Goal: Check status: Check status

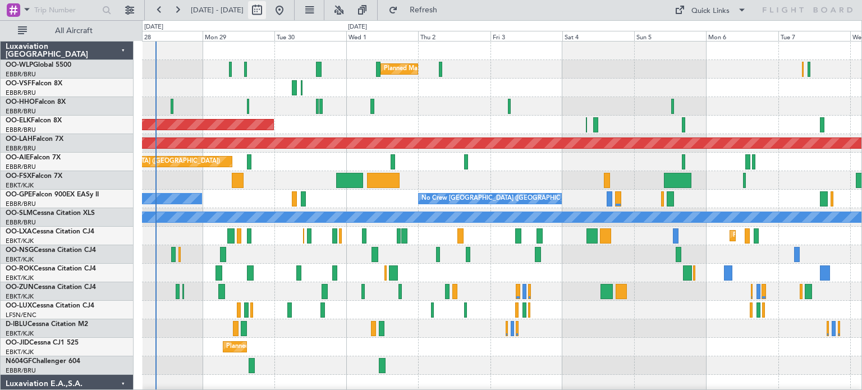
click at [266, 7] on button at bounding box center [257, 10] width 18 height 18
select select "9"
select select "2025"
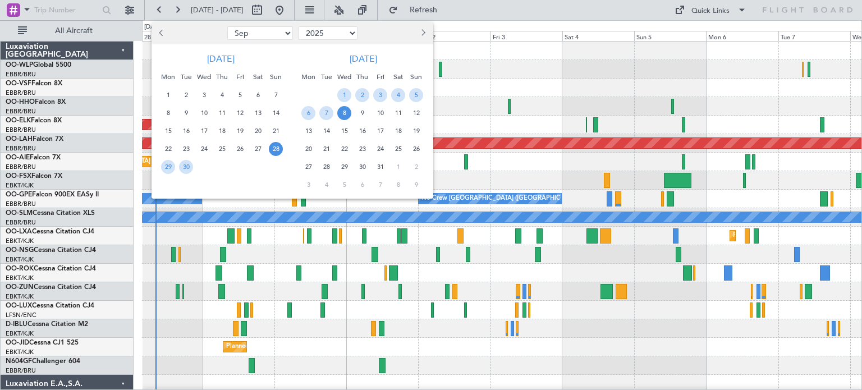
click at [274, 148] on span "28" at bounding box center [276, 149] width 14 height 14
click at [310, 112] on span "6" at bounding box center [308, 113] width 14 height 14
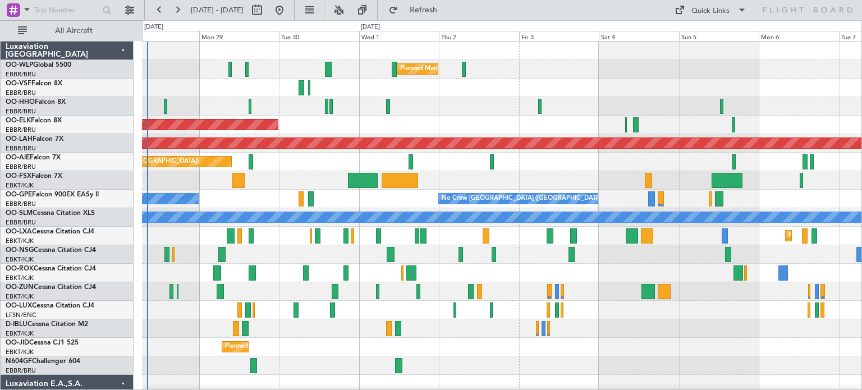
click at [402, 123] on div "Planned Maint Kortrijk-[GEOGRAPHIC_DATA]" at bounding box center [502, 125] width 720 height 19
click at [348, 8] on button at bounding box center [339, 10] width 18 height 18
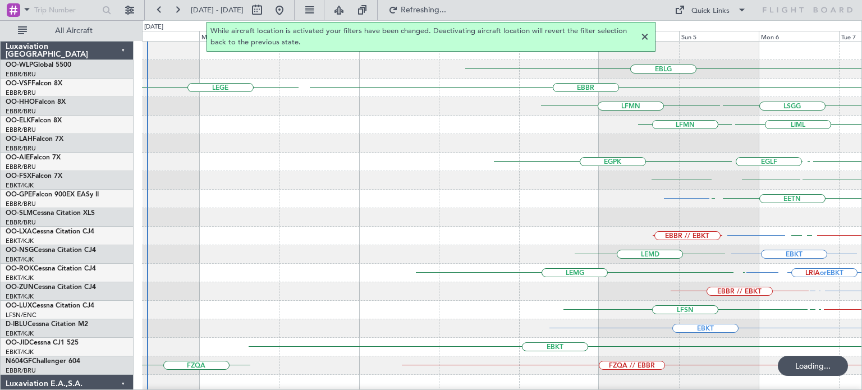
click at [644, 34] on div at bounding box center [644, 36] width 13 height 13
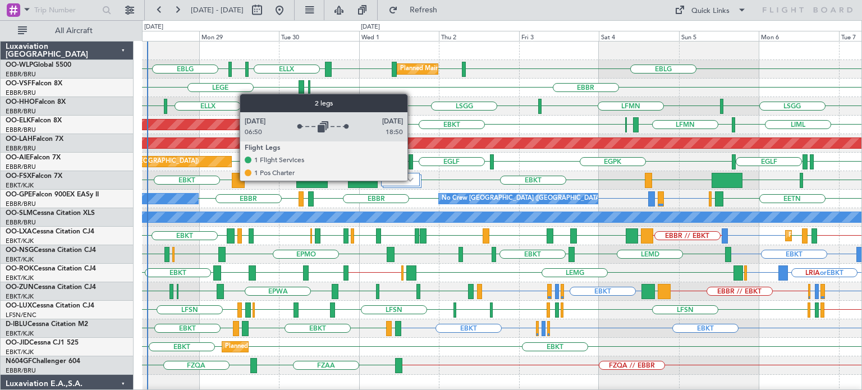
click at [413, 180] on img at bounding box center [410, 179] width 7 height 4
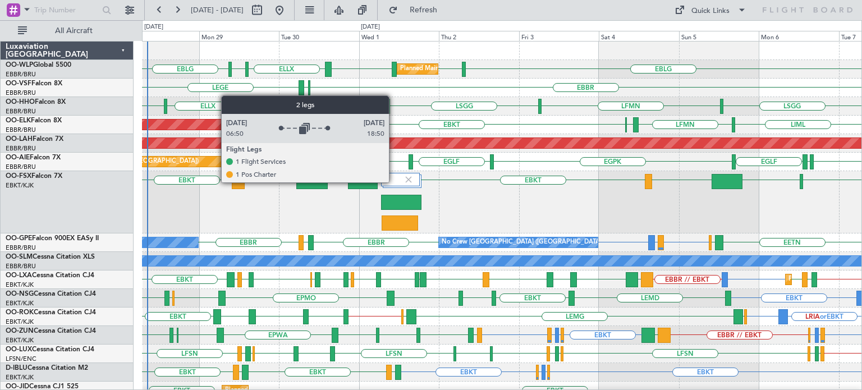
click at [394, 181] on div at bounding box center [400, 179] width 39 height 13
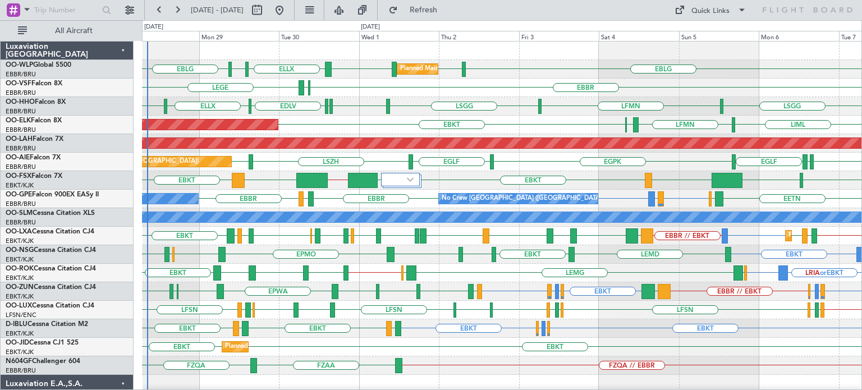
click at [502, 126] on div "LIML LFMN [GEOGRAPHIC_DATA] EBKT Planned Maint [GEOGRAPHIC_DATA]-[GEOGRAPHIC_DA…" at bounding box center [502, 125] width 720 height 19
